Goal: Task Accomplishment & Management: Manage account settings

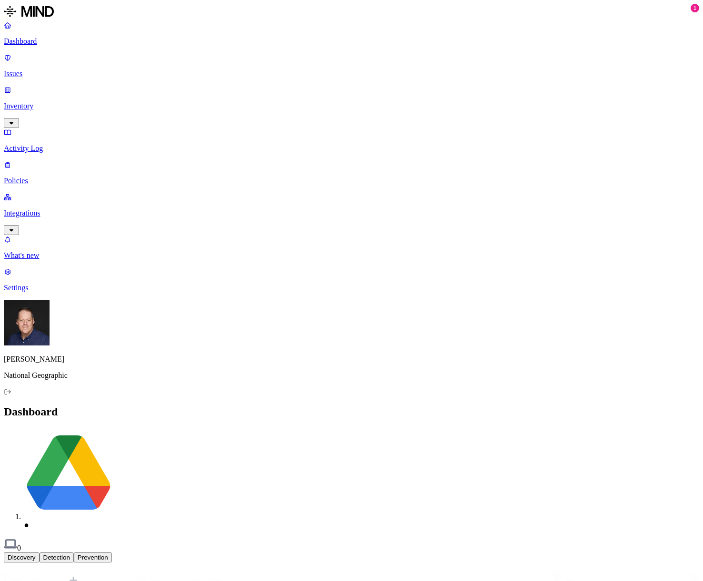
click at [31, 70] on p "Issues" at bounding box center [351, 74] width 695 height 9
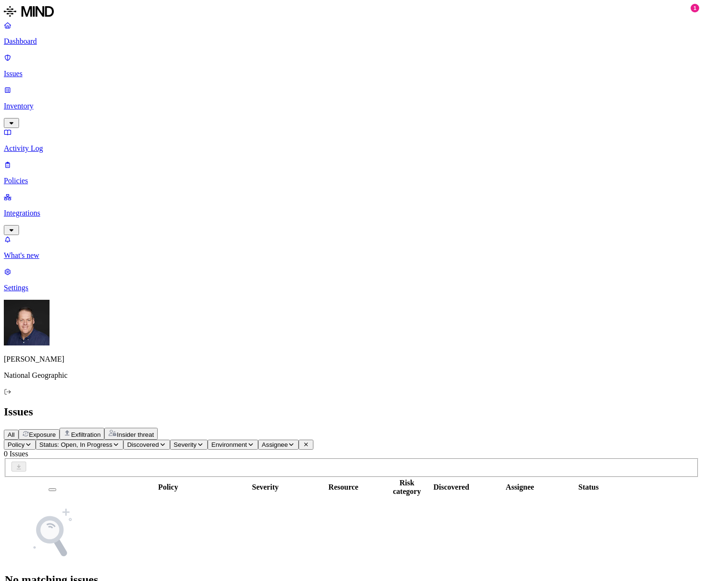
click at [40, 102] on p "Inventory" at bounding box center [351, 106] width 695 height 9
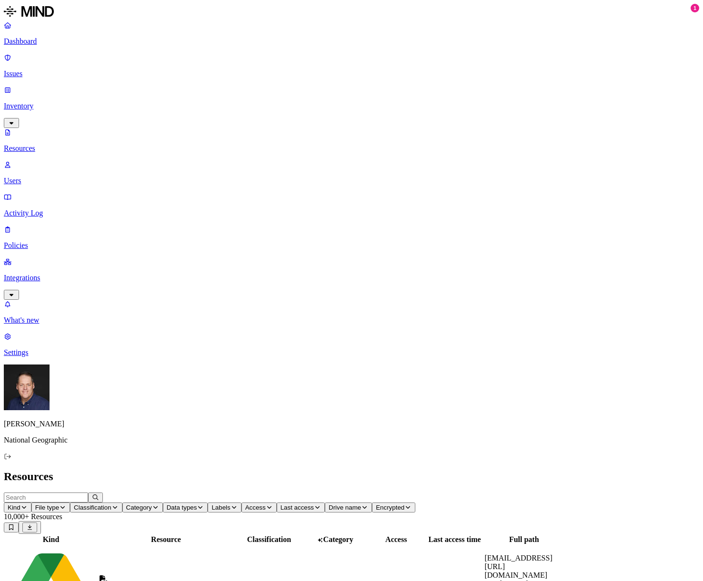
drag, startPoint x: 235, startPoint y: 70, endPoint x: 271, endPoint y: 70, distance: 36.2
click at [269, 544] on div at bounding box center [202, 544] width 135 height 0
click at [59, 504] on span "File type" at bounding box center [47, 507] width 24 height 7
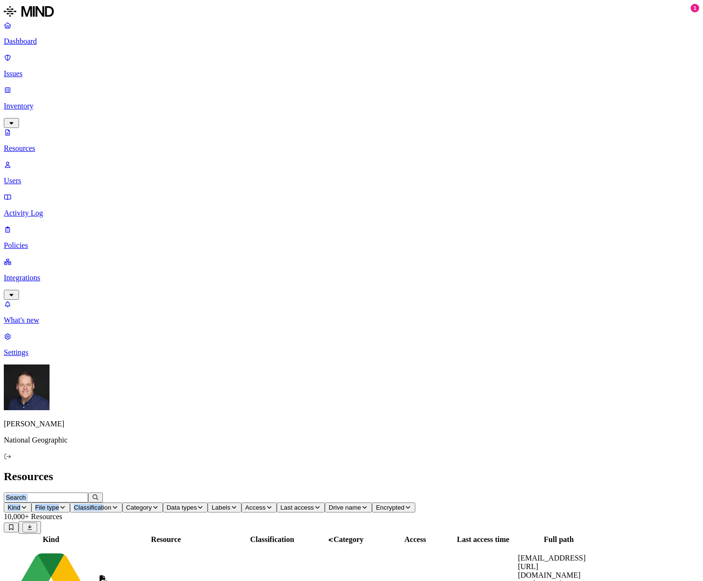
click at [241, 503] on button "Labels" at bounding box center [224, 508] width 33 height 10
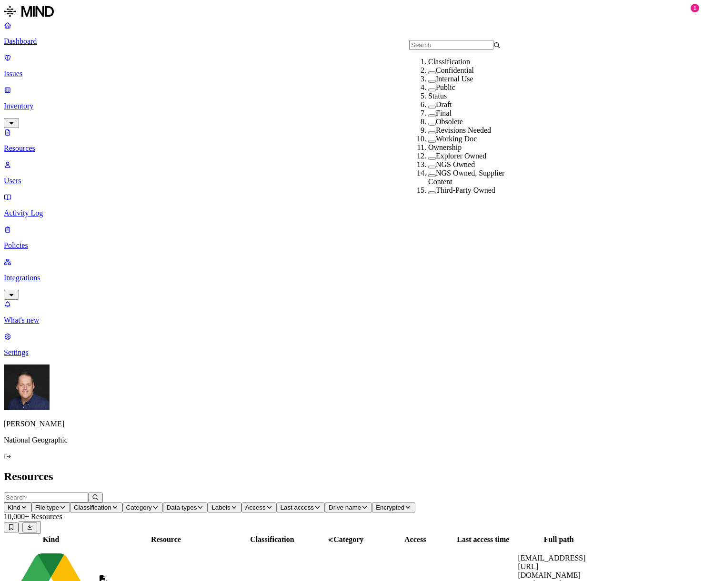
click at [428, 75] on div "Confidential" at bounding box center [473, 70] width 91 height 9
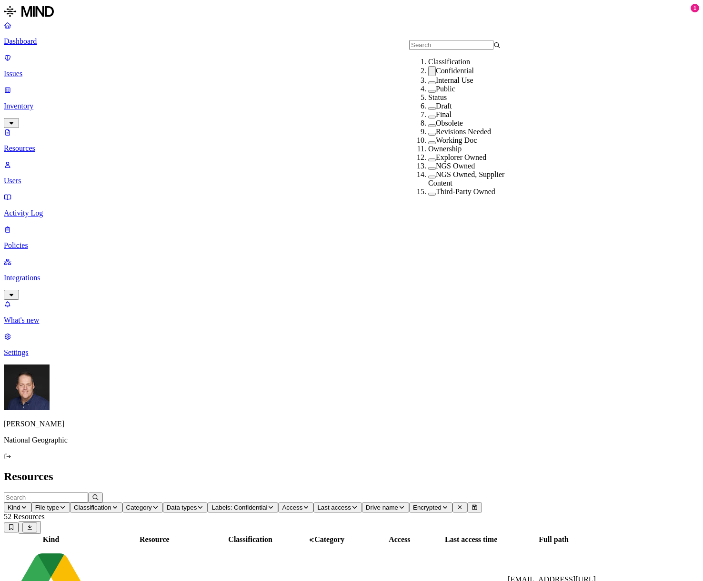
click at [391, 470] on h2 "Resources" at bounding box center [351, 476] width 695 height 13
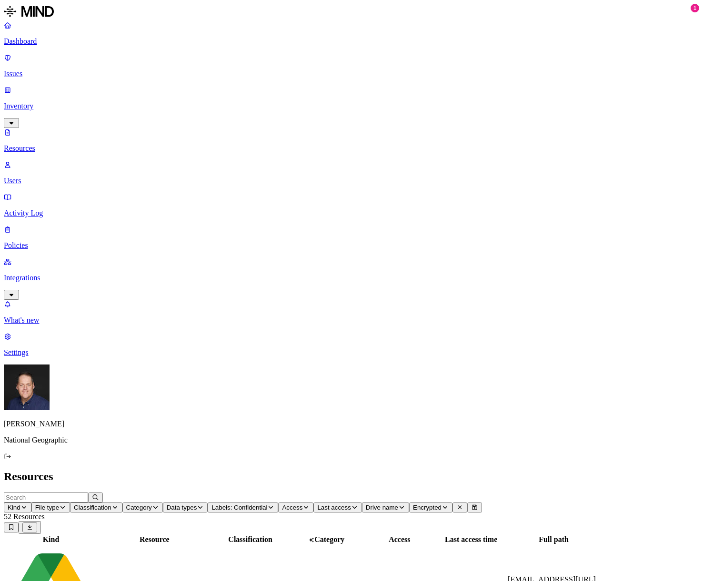
click at [42, 209] on p "Activity Log" at bounding box center [351, 213] width 695 height 9
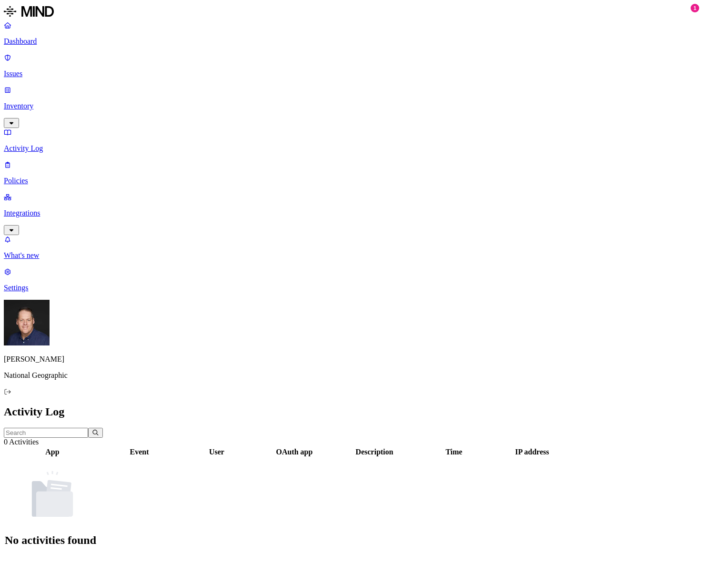
click at [32, 177] on p "Policies" at bounding box center [351, 181] width 695 height 9
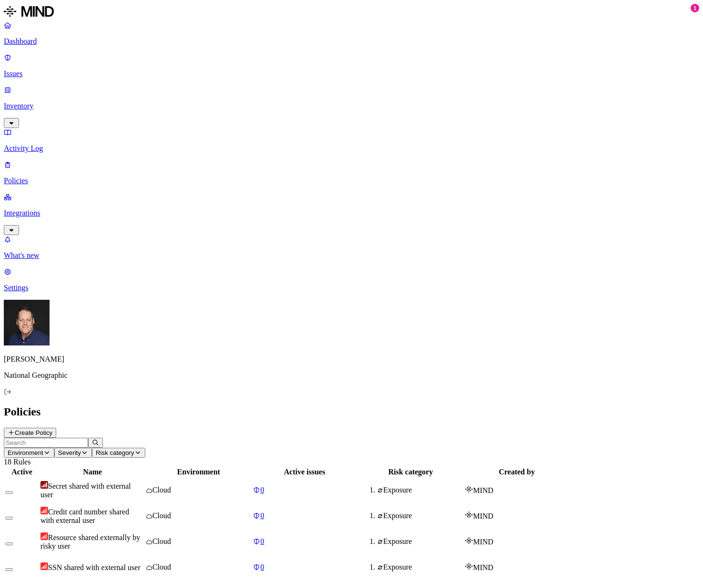
click at [72, 209] on p "Integrations" at bounding box center [351, 213] width 695 height 9
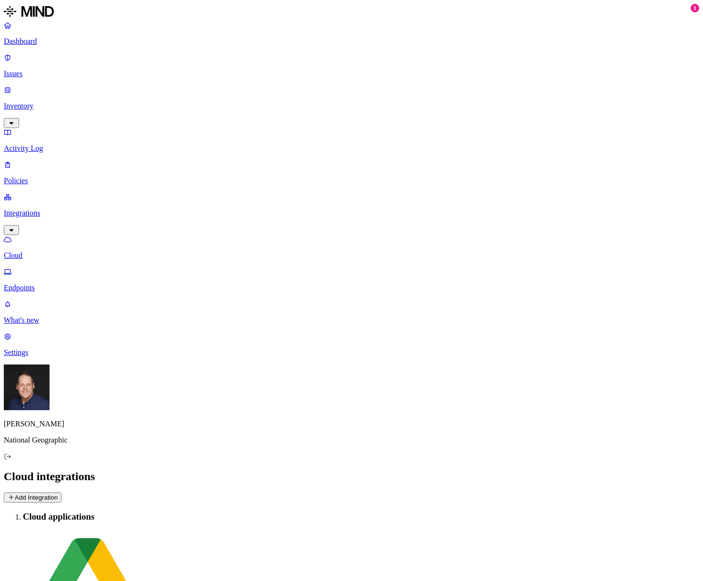
click at [46, 284] on p "Endpoints" at bounding box center [351, 288] width 695 height 9
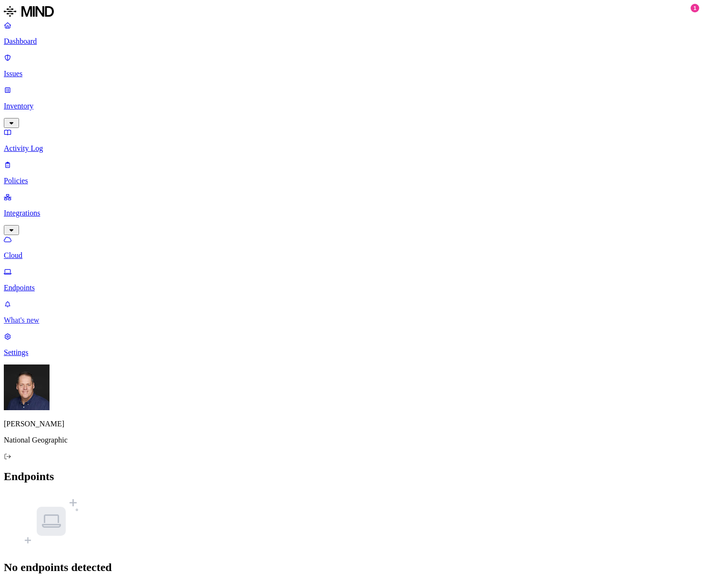
click at [45, 325] on p "What's new" at bounding box center [351, 320] width 695 height 9
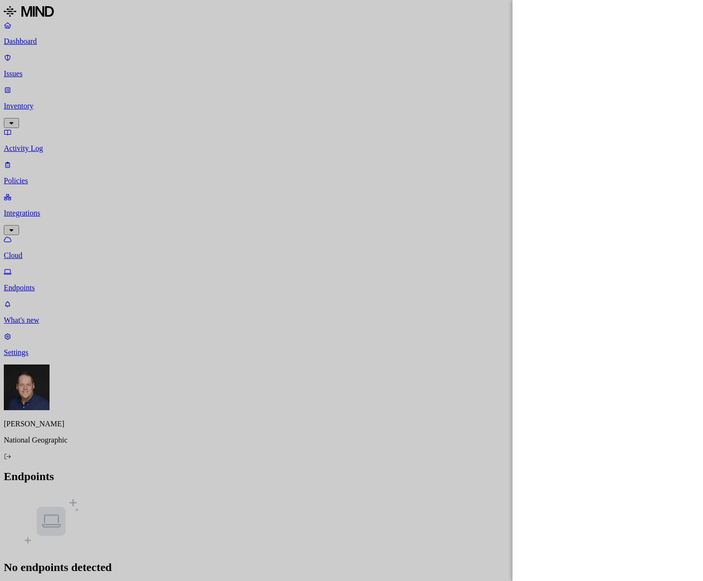
click at [35, 109] on div at bounding box center [351, 290] width 703 height 581
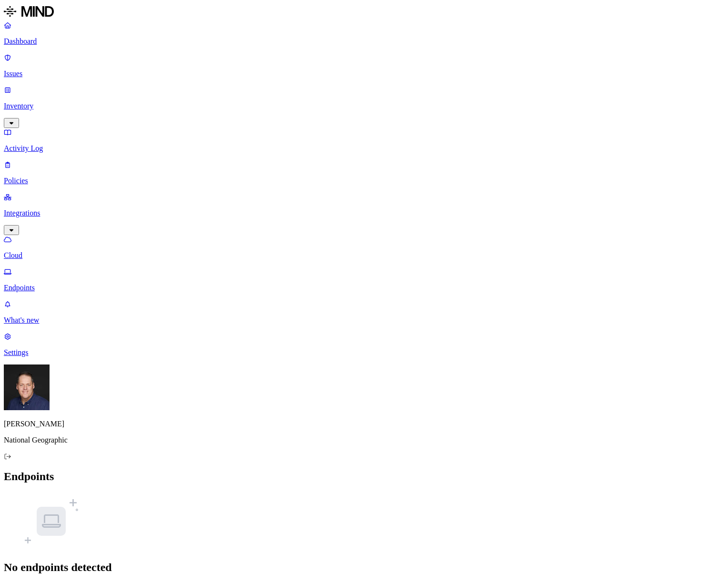
click at [35, 177] on p "Policies" at bounding box center [351, 181] width 695 height 9
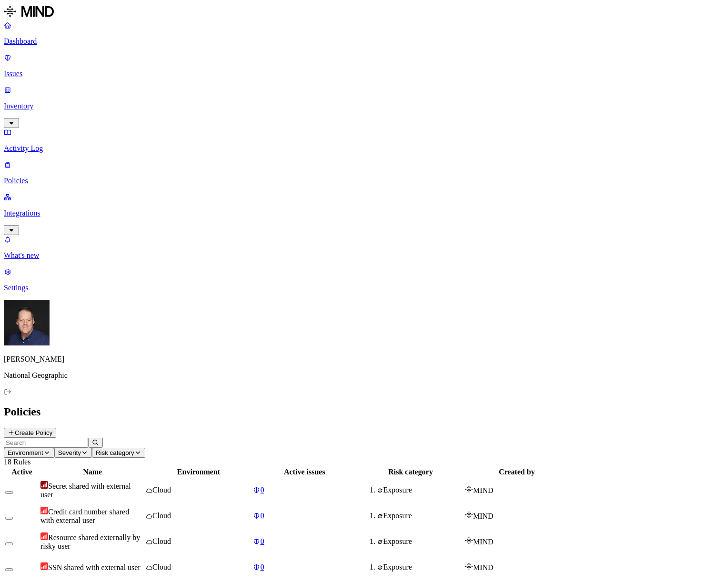
click at [35, 70] on p "Issues" at bounding box center [351, 74] width 695 height 9
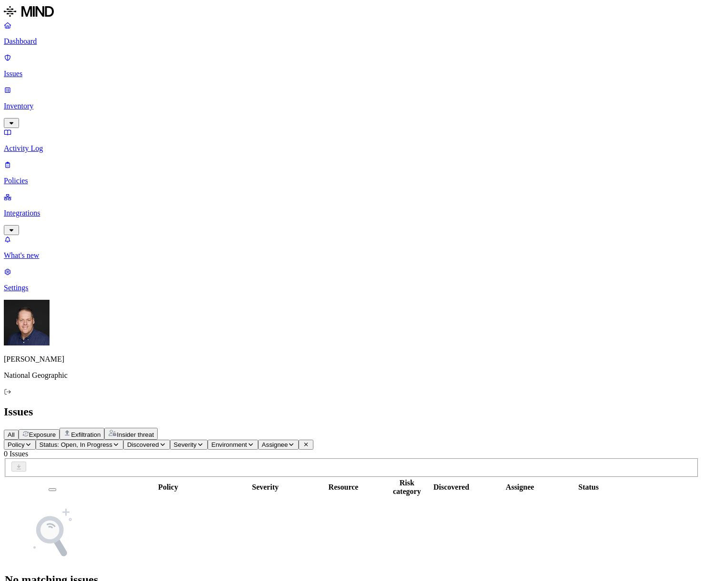
click at [22, 39] on p "Dashboard" at bounding box center [351, 41] width 695 height 9
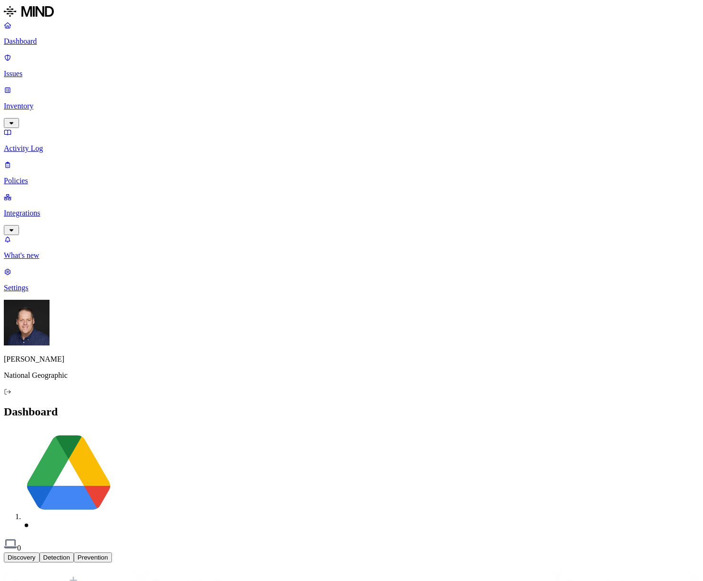
click at [74, 553] on button "Detection" at bounding box center [57, 558] width 34 height 10
click at [40, 553] on button "Discovery" at bounding box center [22, 558] width 36 height 10
click at [44, 102] on p "Inventory" at bounding box center [351, 106] width 695 height 9
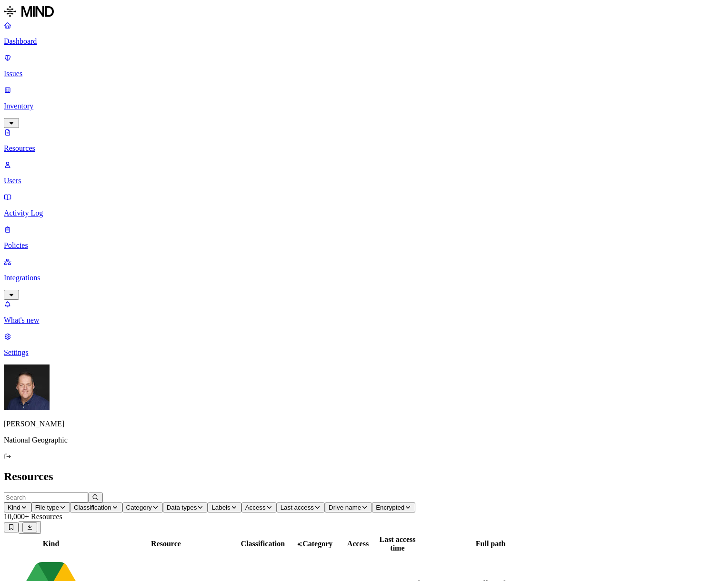
click at [29, 160] on link "Users" at bounding box center [351, 172] width 695 height 25
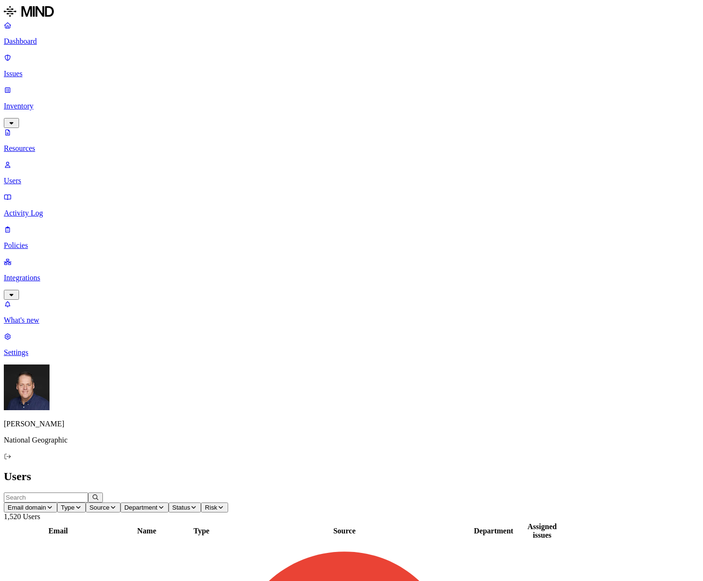
click at [88, 493] on input "text" at bounding box center [46, 498] width 84 height 10
type input "[PERSON_NAME]"
click at [48, 274] on p "Integrations" at bounding box center [351, 278] width 695 height 9
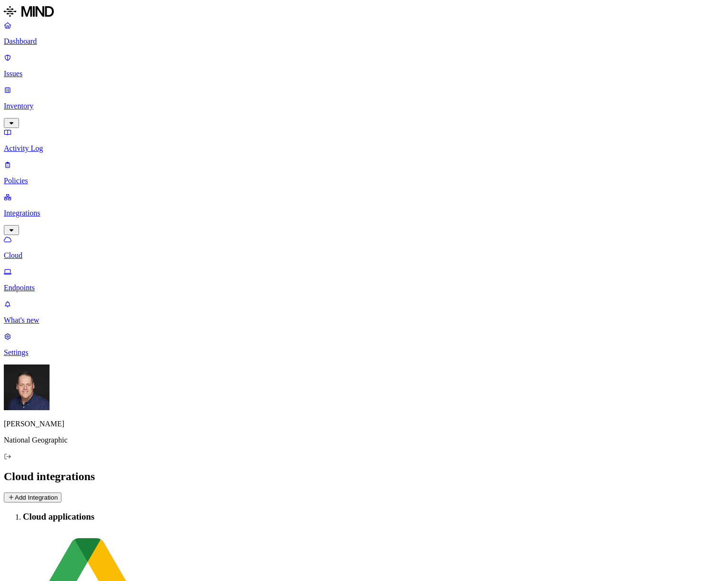
click at [61, 493] on button "Add Integration" at bounding box center [33, 498] width 58 height 10
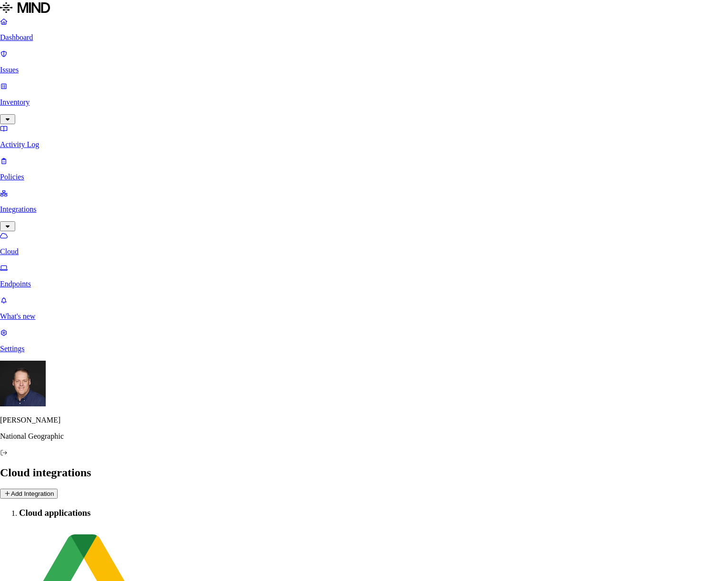
scroll to position [217, 0]
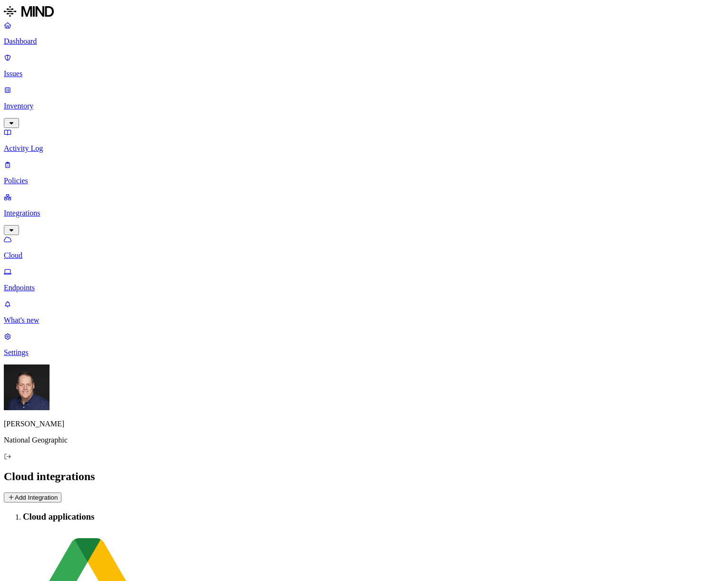
click at [61, 493] on button "Add Integration" at bounding box center [33, 498] width 58 height 10
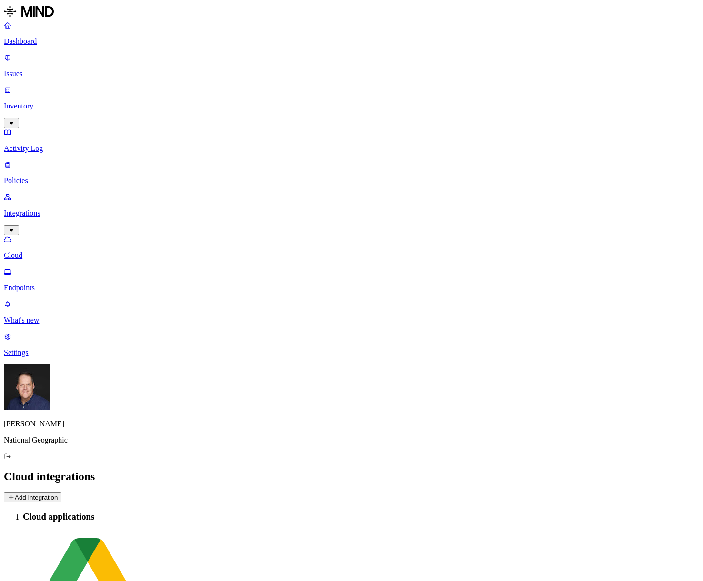
click at [37, 35] on link "Dashboard" at bounding box center [351, 33] width 695 height 25
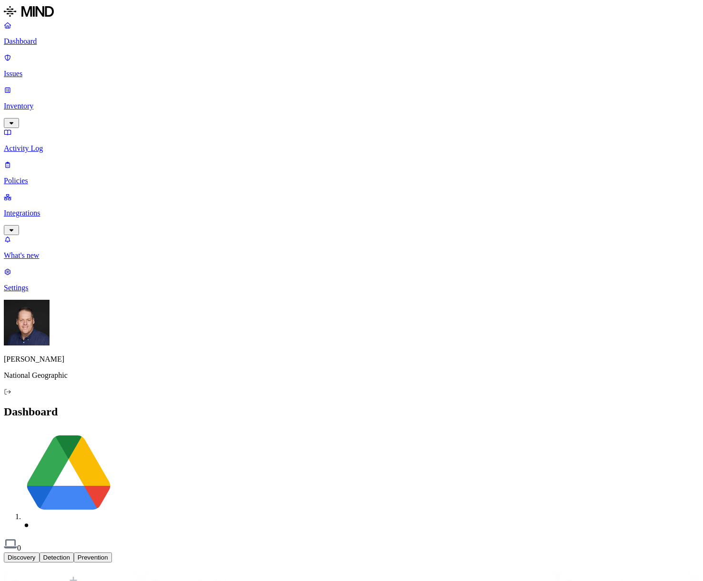
click at [37, 102] on p "Inventory" at bounding box center [351, 106] width 695 height 9
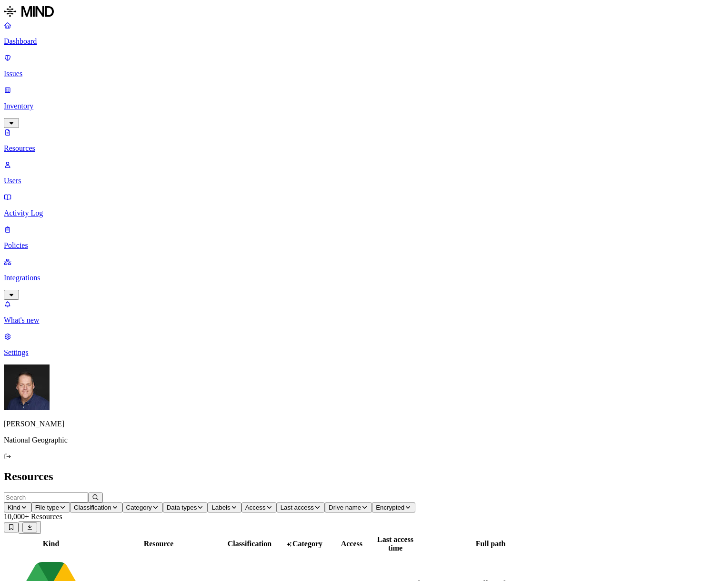
click at [37, 45] on p "Dashboard" at bounding box center [351, 41] width 695 height 9
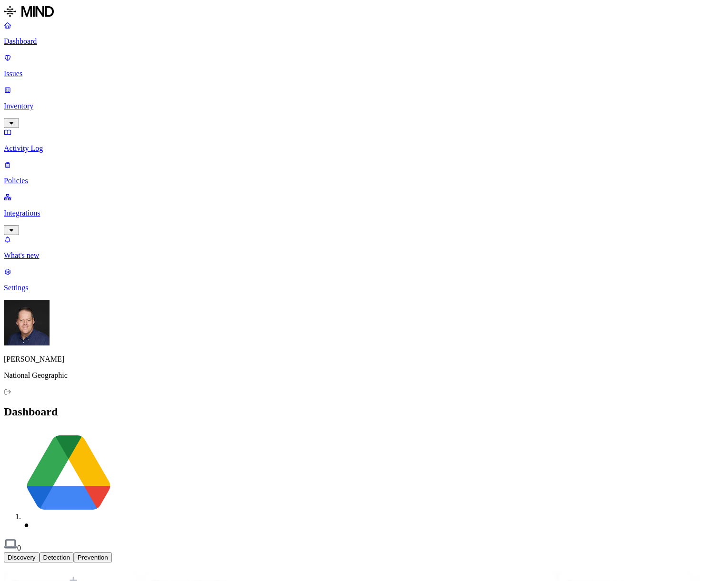
click at [55, 70] on p "Issues" at bounding box center [351, 74] width 695 height 9
